Goal: Find contact information: Obtain details needed to contact an individual or organization

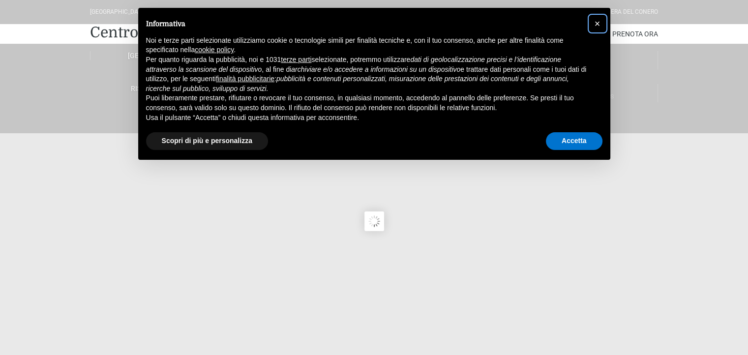
click at [598, 23] on span "×" at bounding box center [597, 23] width 6 height 11
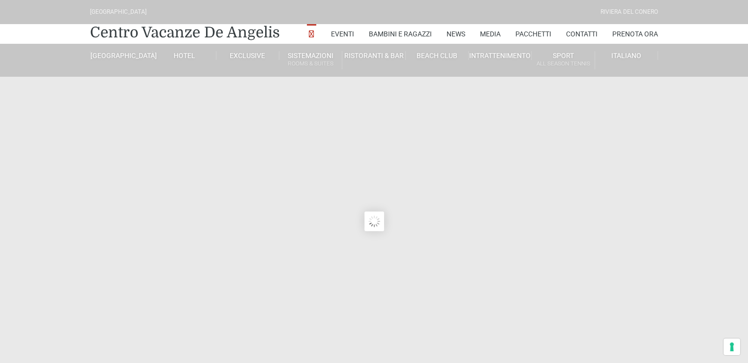
type input "[DATE]"
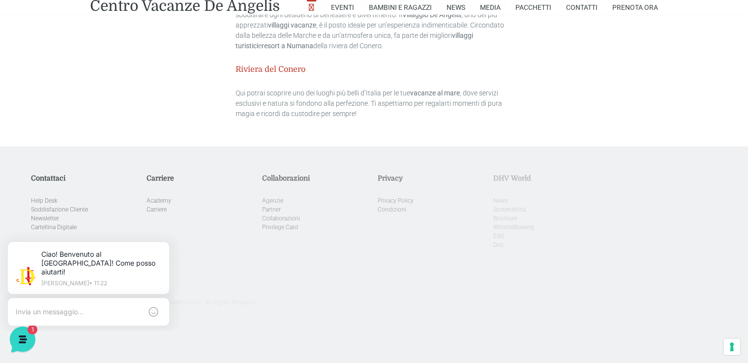
scroll to position [2949, 0]
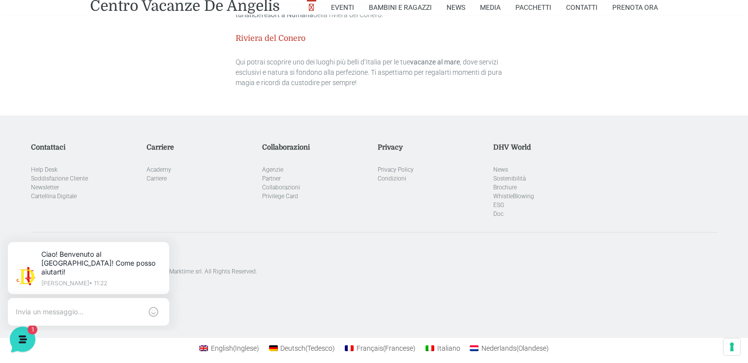
drag, startPoint x: 753, startPoint y: 34, endPoint x: 755, endPoint y: 381, distance: 347.6
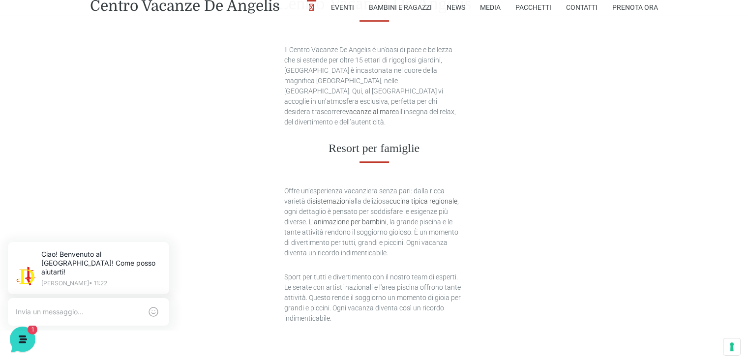
scroll to position [0, 0]
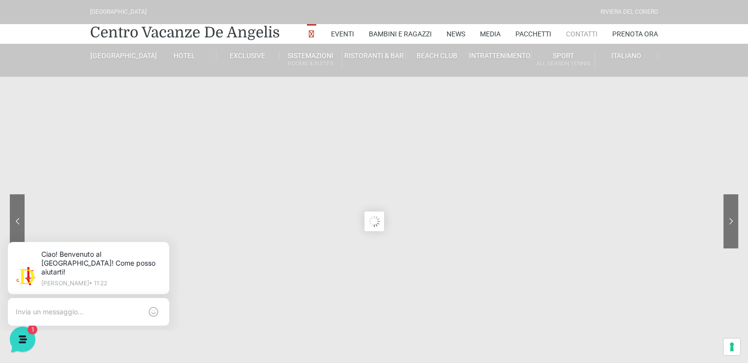
click at [574, 36] on link "Contatti" at bounding box center [581, 34] width 31 height 20
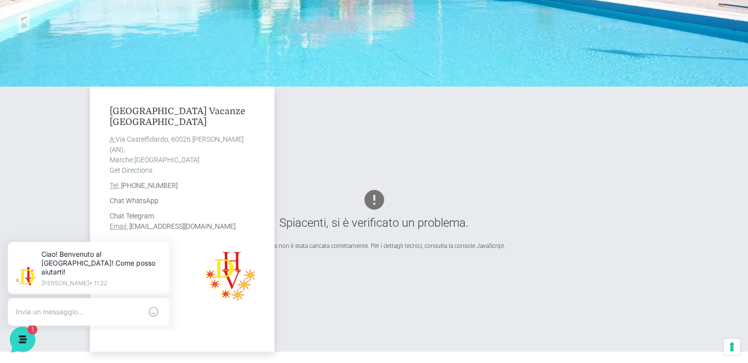
drag, startPoint x: 754, startPoint y: 38, endPoint x: 755, endPoint y: 81, distance: 42.8
click at [563, 115] on div "Villaggio Centro Vacanze De Angelis A: Via Castelfidardo, 60026 Marcelli di Num…" at bounding box center [374, 219] width 575 height 265
click at [559, 117] on div "Villaggio Centro Vacanze De Angelis A: Via Castelfidardo, 60026 Marcelli di Num…" at bounding box center [374, 219] width 575 height 265
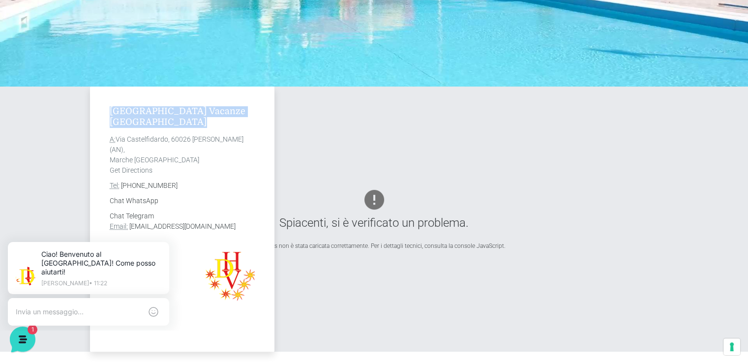
click at [559, 117] on div "Villaggio Centro Vacanze De Angelis A: Via Castelfidardo, 60026 Marcelli di Num…" at bounding box center [374, 219] width 575 height 265
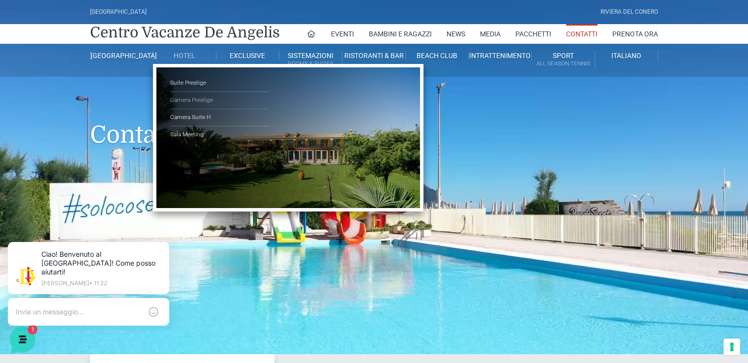
click at [195, 100] on link "Camera Prestige" at bounding box center [219, 100] width 98 height 17
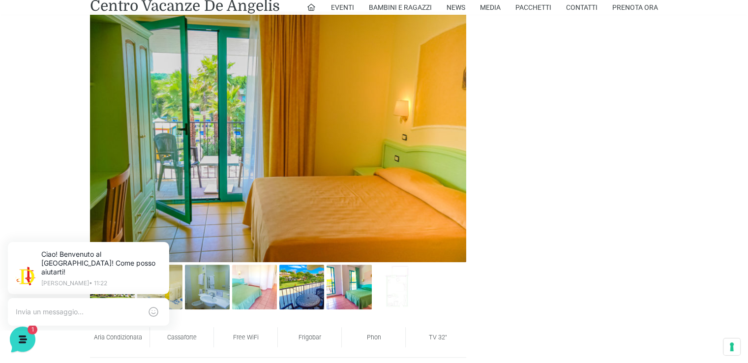
scroll to position [444, 0]
